Goal: Entertainment & Leisure: Consume media (video, audio)

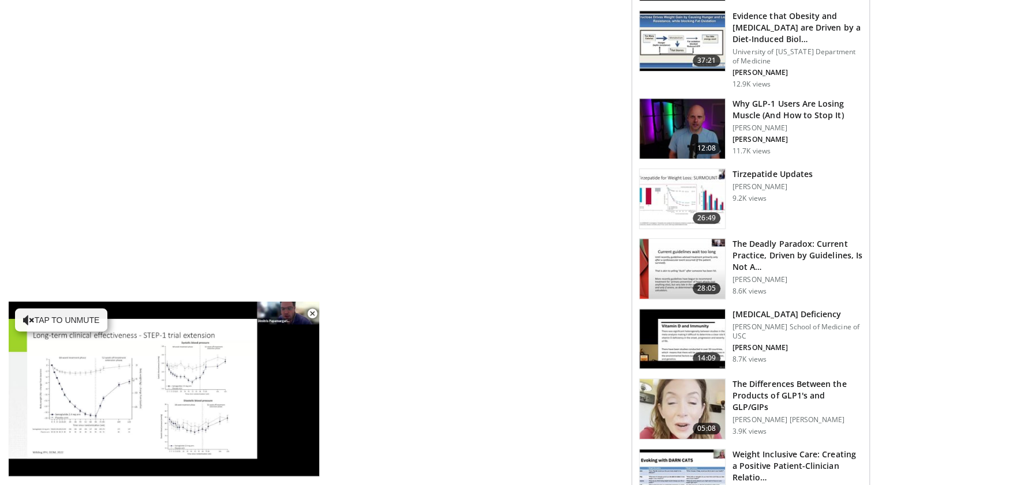
scroll to position [562, 0]
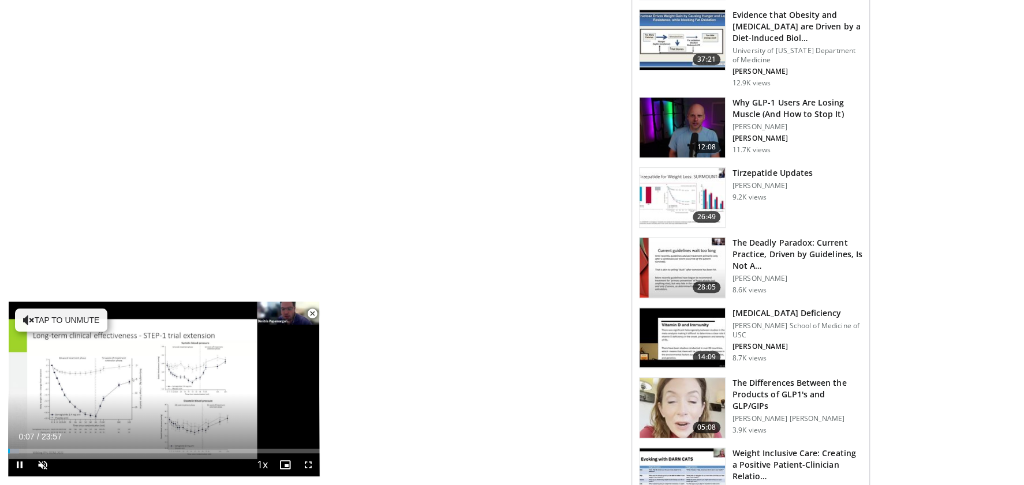
click at [311, 311] on span "Video Player" at bounding box center [312, 313] width 23 height 23
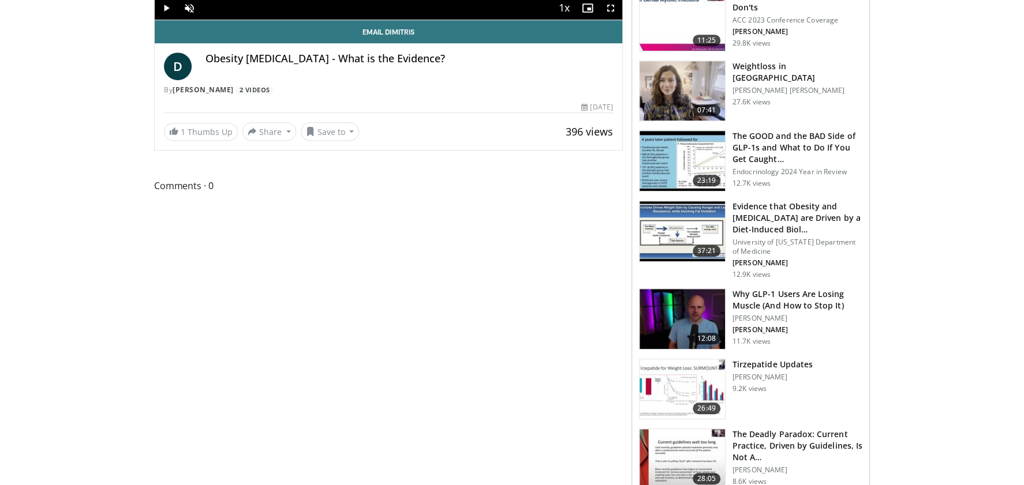
scroll to position [375, 0]
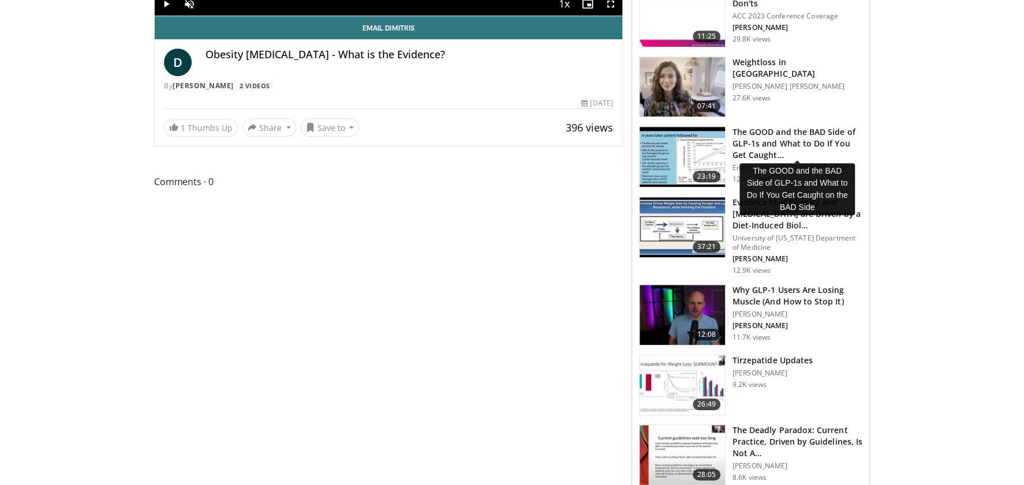
click at [782, 141] on h3 "The GOOD and the BAD Side of GLP-1s and What to Do If You Get Caught…" at bounding box center [798, 143] width 130 height 35
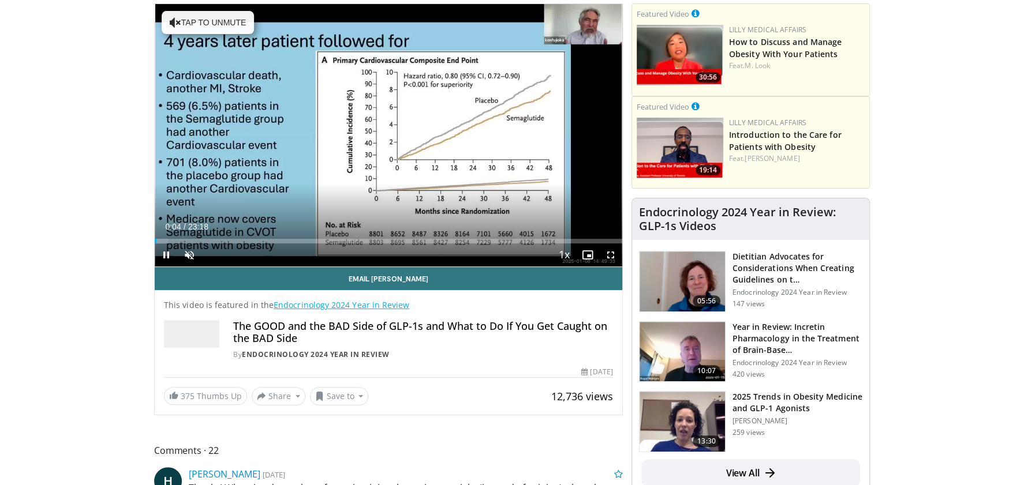
scroll to position [125, 0]
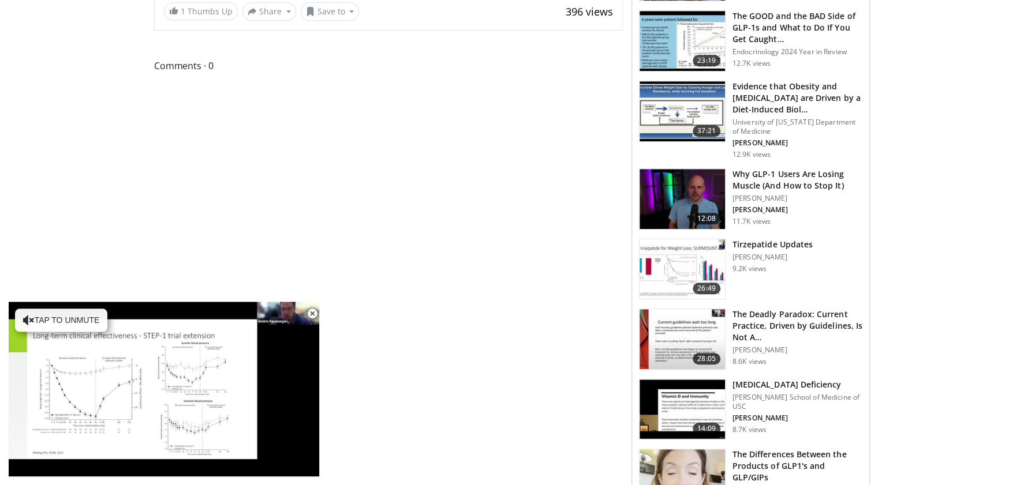
scroll to position [500, 0]
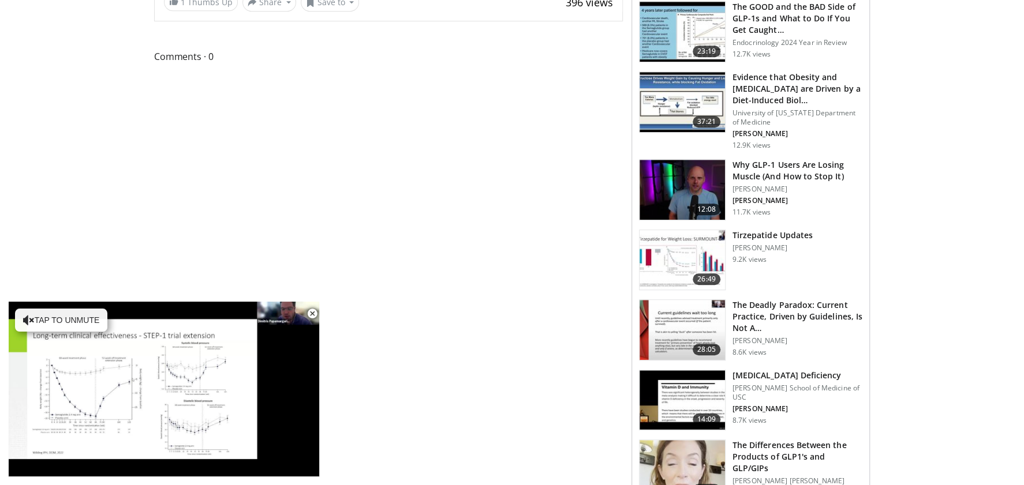
click at [697, 262] on img at bounding box center [682, 260] width 85 height 60
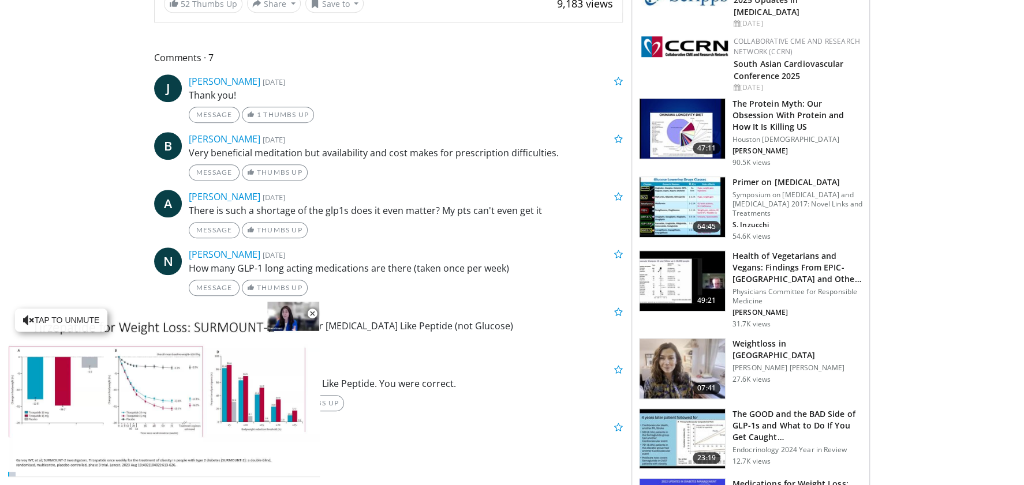
scroll to position [500, 0]
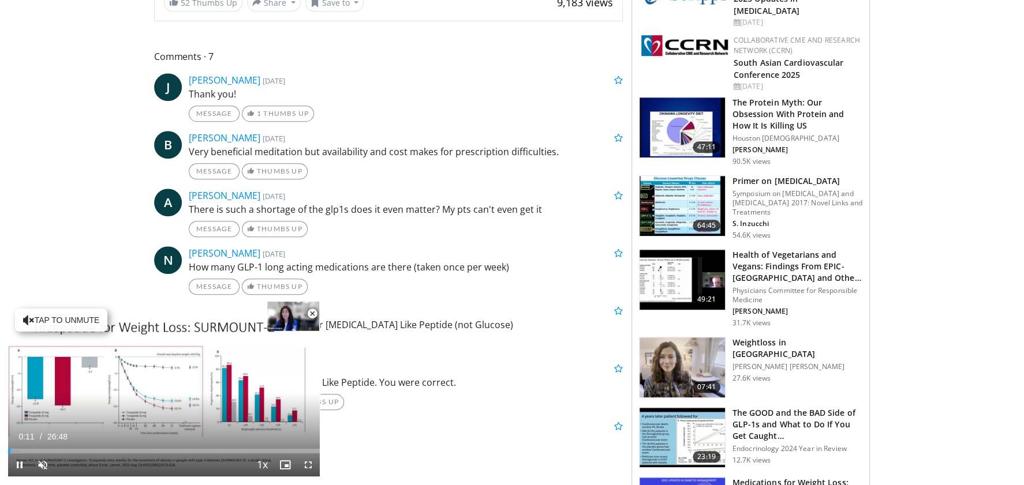
click at [313, 311] on span "Video Player" at bounding box center [312, 313] width 23 height 23
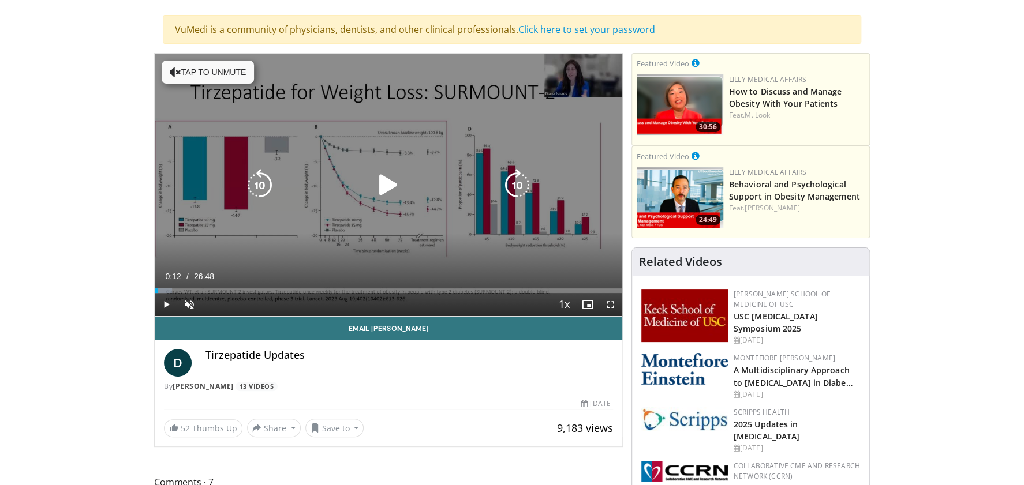
scroll to position [62, 0]
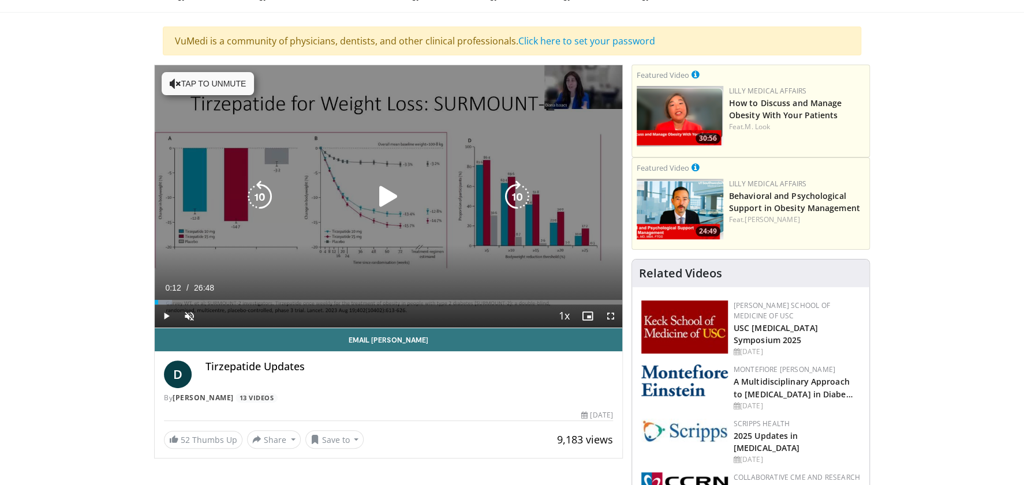
click at [384, 196] on icon "Video Player" at bounding box center [388, 197] width 32 height 32
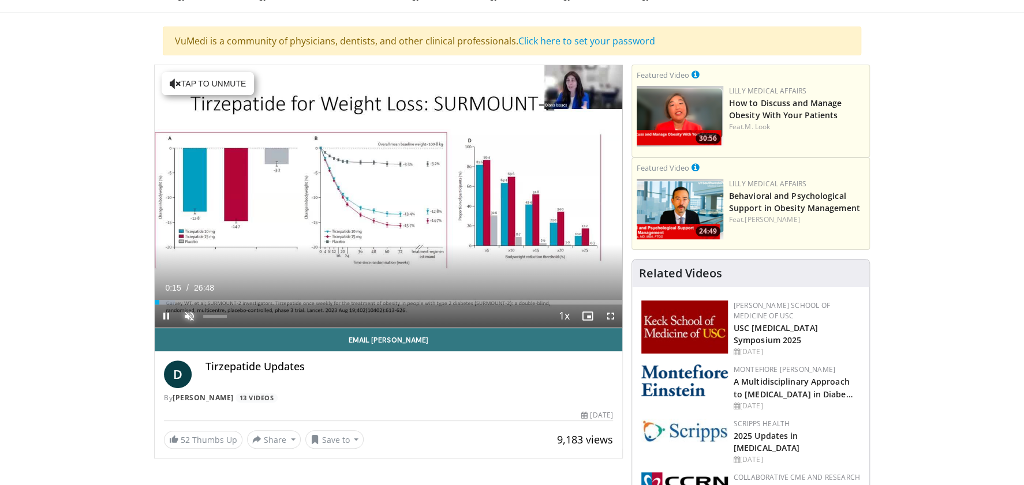
click at [188, 317] on span "Video Player" at bounding box center [189, 316] width 23 height 23
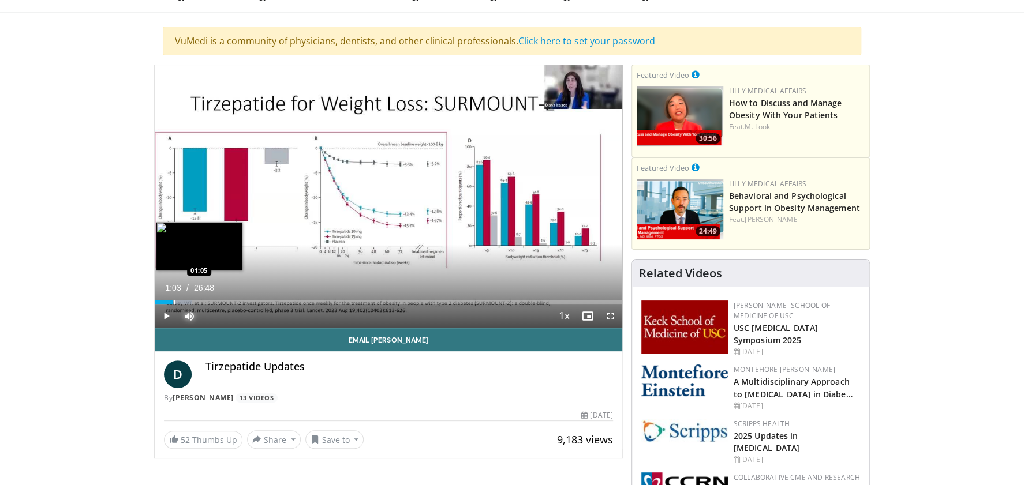
drag, startPoint x: 166, startPoint y: 303, endPoint x: 174, endPoint y: 303, distance: 7.5
click at [174, 303] on div "Progress Bar" at bounding box center [174, 302] width 1 height 5
